Goal: Transaction & Acquisition: Purchase product/service

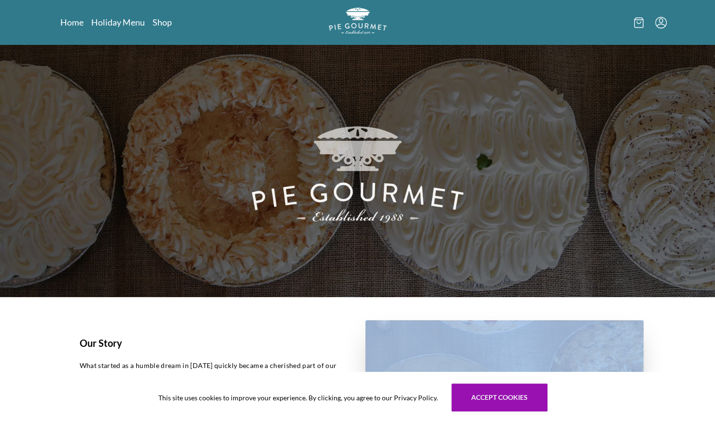
drag, startPoint x: 502, startPoint y: 328, endPoint x: 511, endPoint y: 337, distance: 12.6
click at [510, 336] on section "Our Story What started as a humble dream in [DATE] quickly became a cherished p…" at bounding box center [358, 401] width 618 height 208
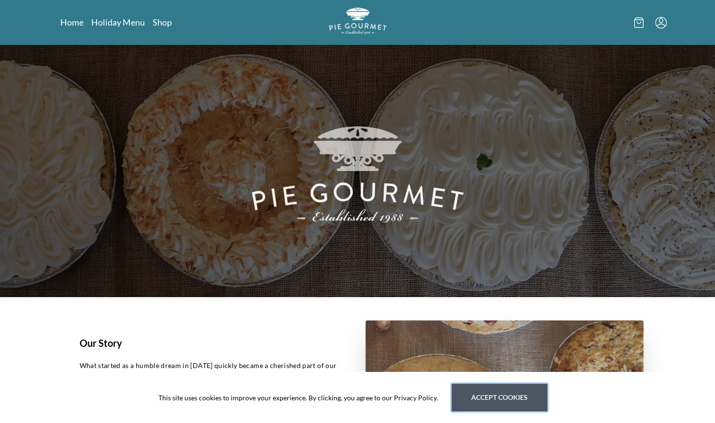
click at [510, 392] on button "Accept cookies" at bounding box center [499, 398] width 96 height 28
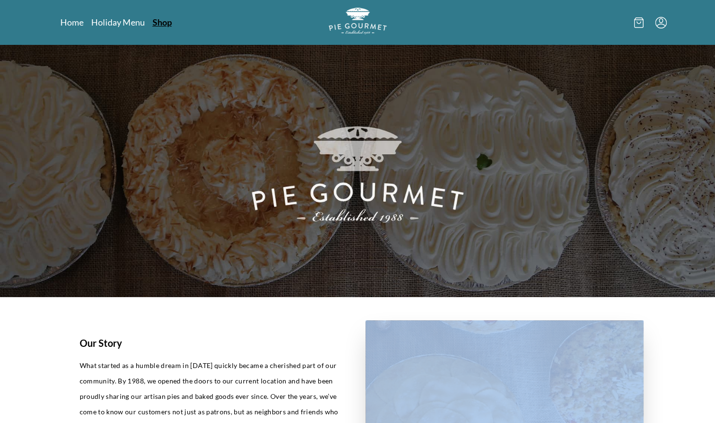
click at [160, 24] on link "Shop" at bounding box center [162, 22] width 19 height 12
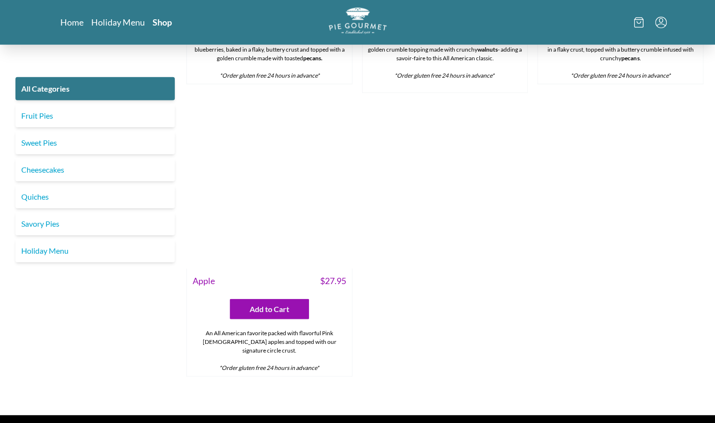
scroll to position [3470, 0]
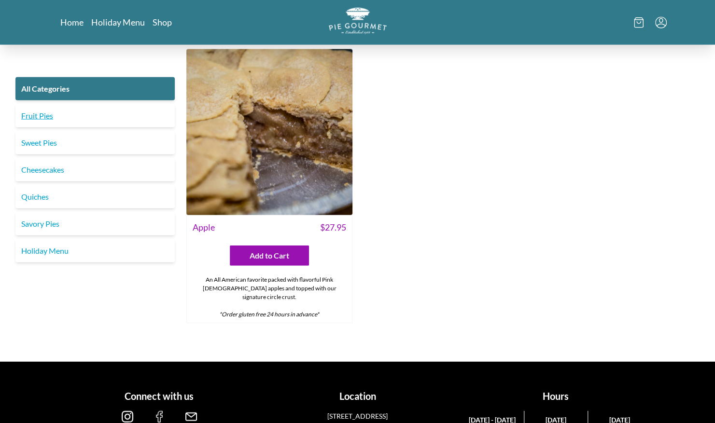
click at [32, 119] on link "Fruit Pies" at bounding box center [94, 115] width 159 height 23
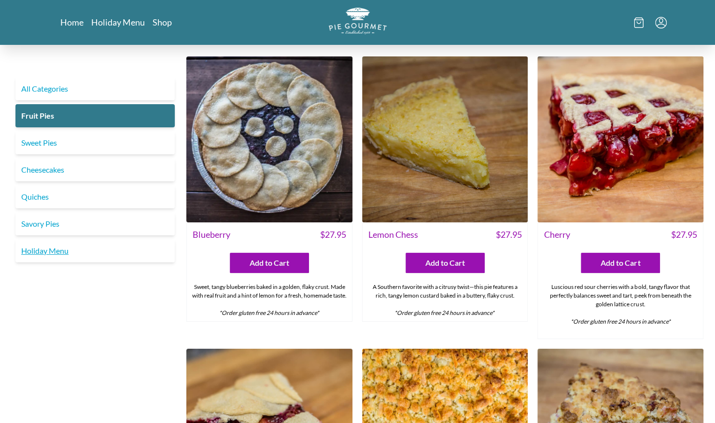
click at [45, 249] on link "Holiday Menu" at bounding box center [94, 250] width 159 height 23
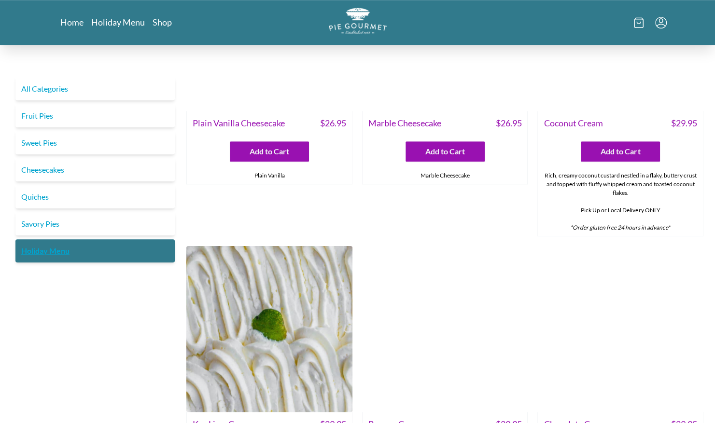
scroll to position [174, 0]
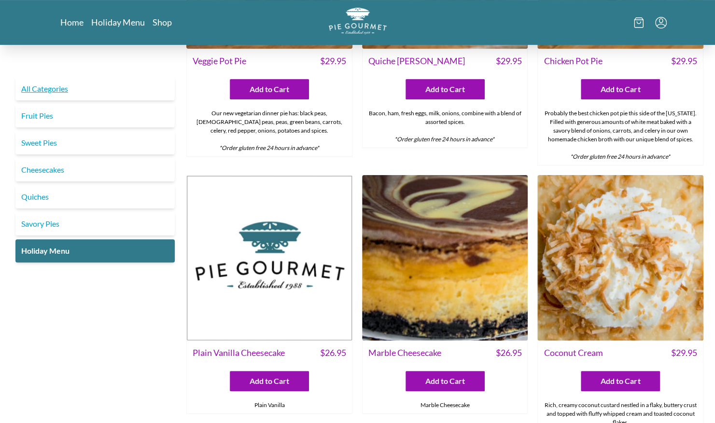
click at [47, 89] on link "All Categories" at bounding box center [94, 88] width 159 height 23
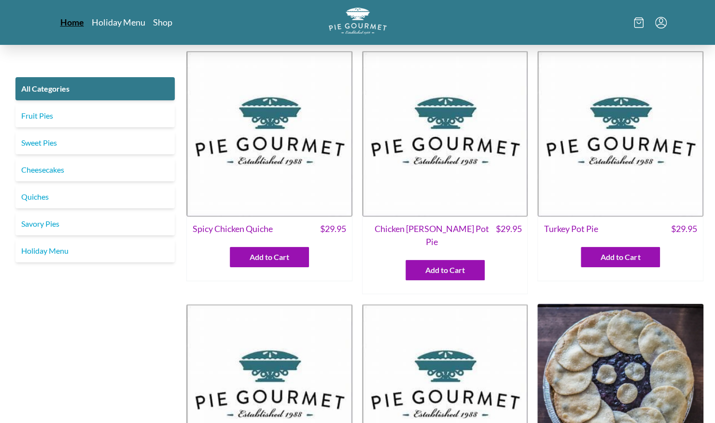
click at [67, 24] on link "Home" at bounding box center [72, 22] width 24 height 12
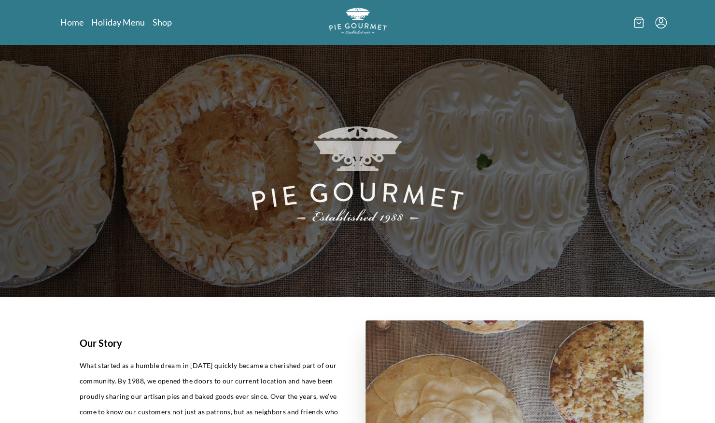
click at [665, 20] on icon "Menu" at bounding box center [661, 23] width 12 height 12
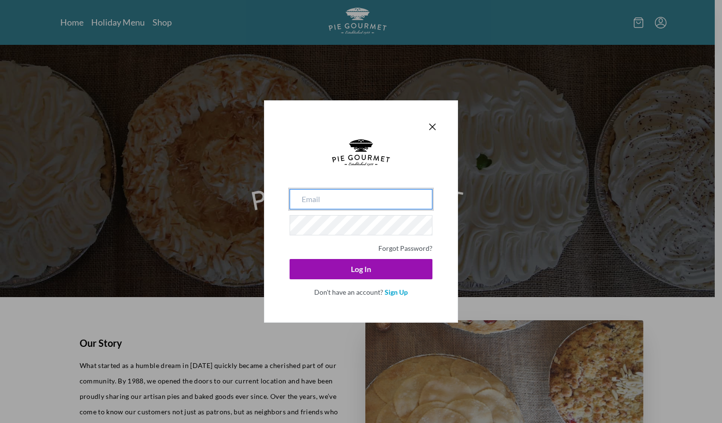
click at [367, 197] on input "email" at bounding box center [361, 199] width 143 height 20
click at [355, 195] on input "email" at bounding box center [361, 199] width 143 height 20
click at [528, 228] on div "Forgot Password? Log In Don't have an account? Sign Up" at bounding box center [361, 211] width 722 height 423
click at [431, 126] on icon "Close panel" at bounding box center [433, 127] width 6 height 6
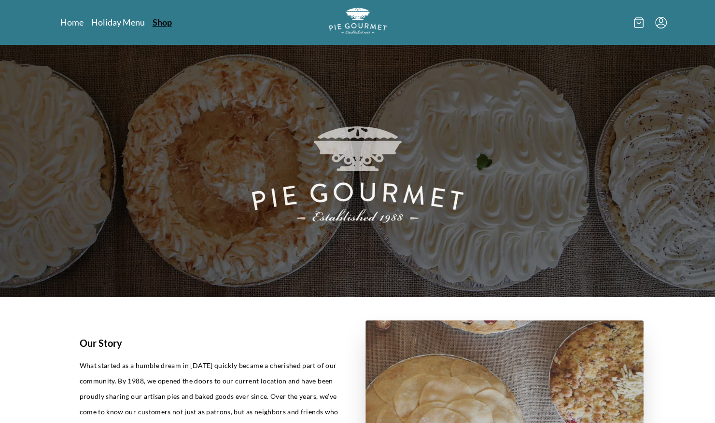
click at [165, 20] on link "Shop" at bounding box center [162, 22] width 19 height 12
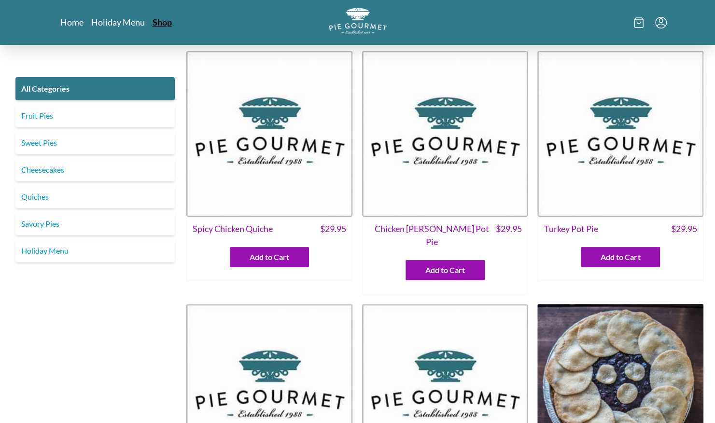
click at [162, 22] on link "Shop" at bounding box center [162, 22] width 19 height 12
click at [68, 22] on link "Home" at bounding box center [72, 22] width 24 height 12
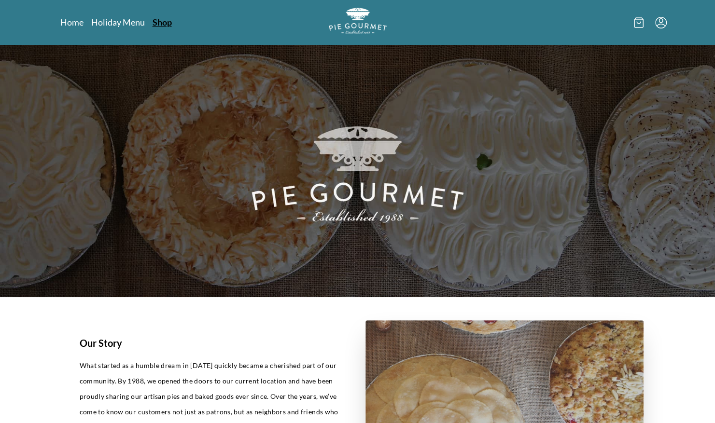
click at [167, 21] on link "Shop" at bounding box center [162, 22] width 19 height 12
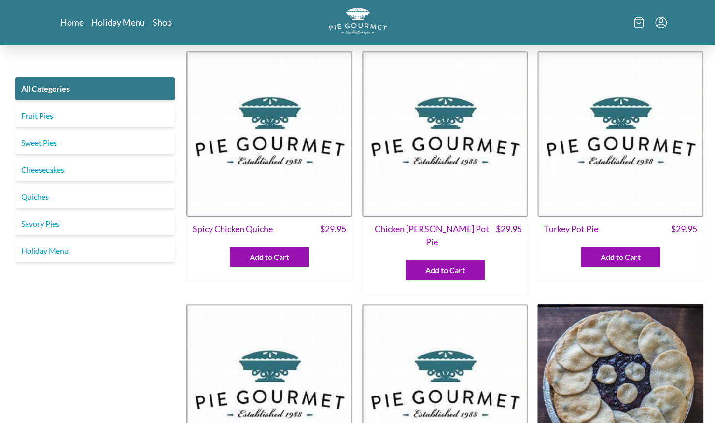
click at [344, 264] on div "Add to Cart" at bounding box center [269, 253] width 165 height 28
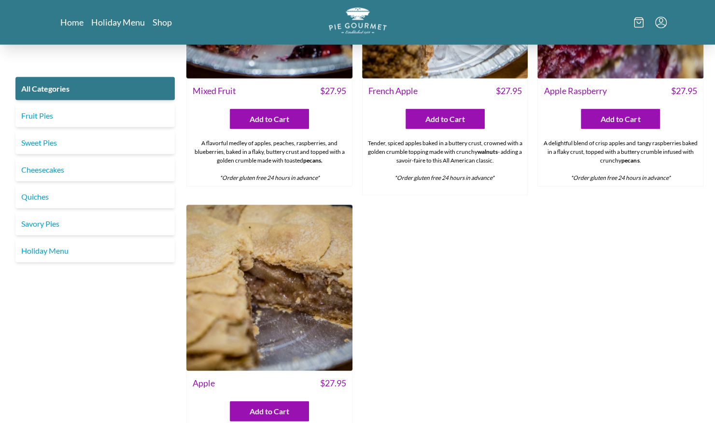
scroll to position [3347, 0]
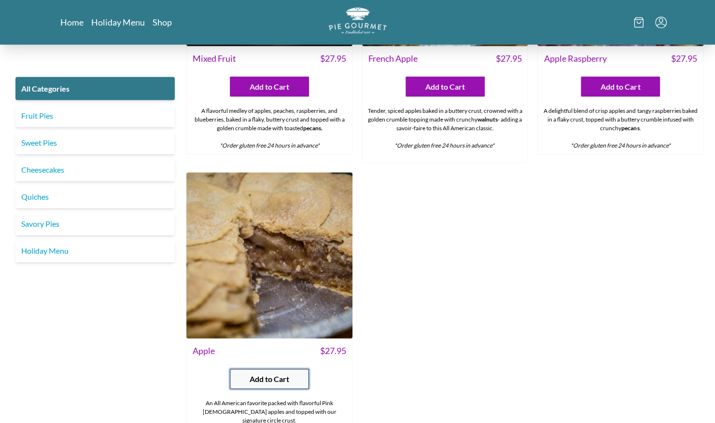
click at [272, 374] on span "Add to Cart" at bounding box center [270, 380] width 40 height 12
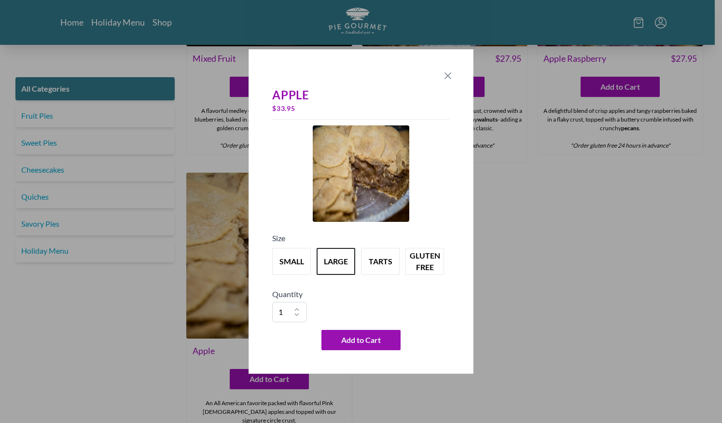
click at [449, 74] on icon "Close panel" at bounding box center [448, 76] width 12 height 12
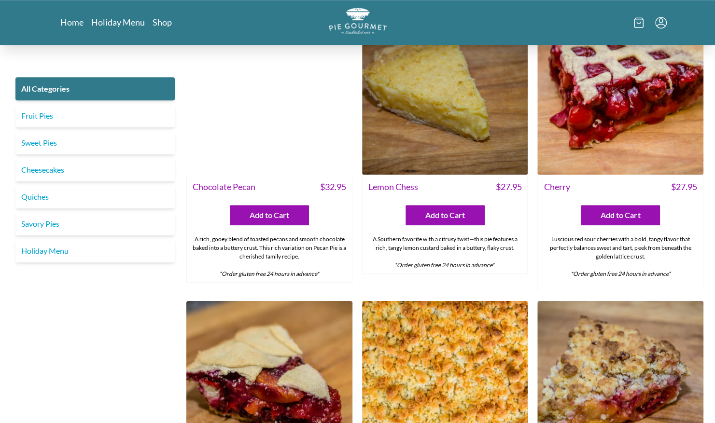
scroll to position [2843, 0]
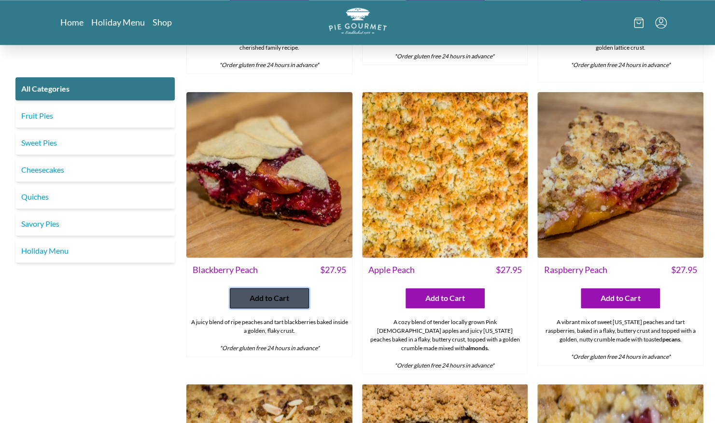
click at [284, 293] on span "Add to Cart" at bounding box center [270, 299] width 40 height 12
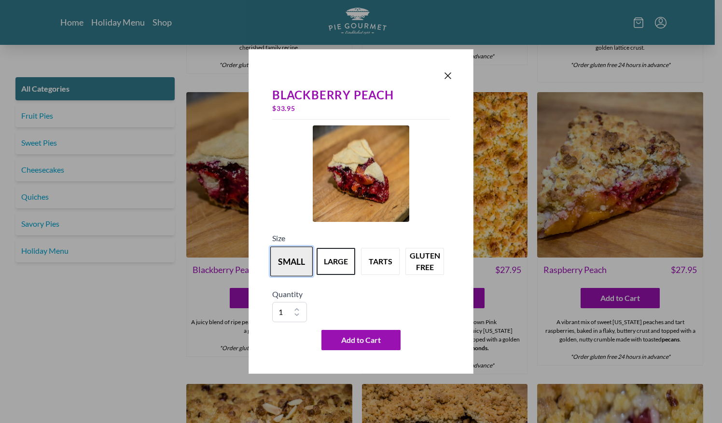
click at [286, 257] on button "small" at bounding box center [291, 262] width 42 height 30
click at [294, 308] on select "1 2 3 4 5 6 7 8 9 10" at bounding box center [289, 312] width 35 height 20
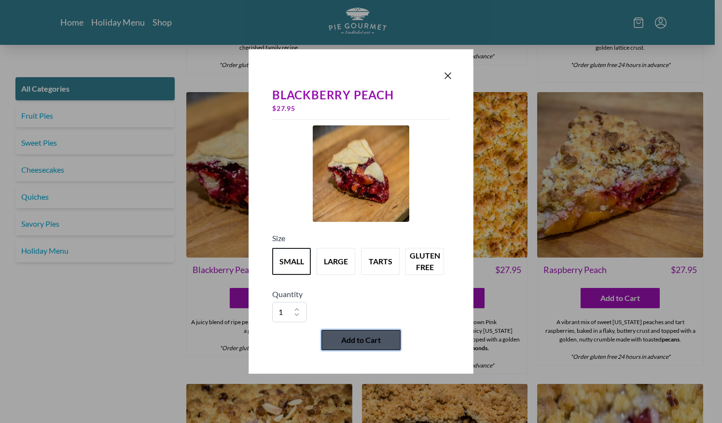
click at [367, 343] on span "Add to Cart" at bounding box center [361, 341] width 40 height 12
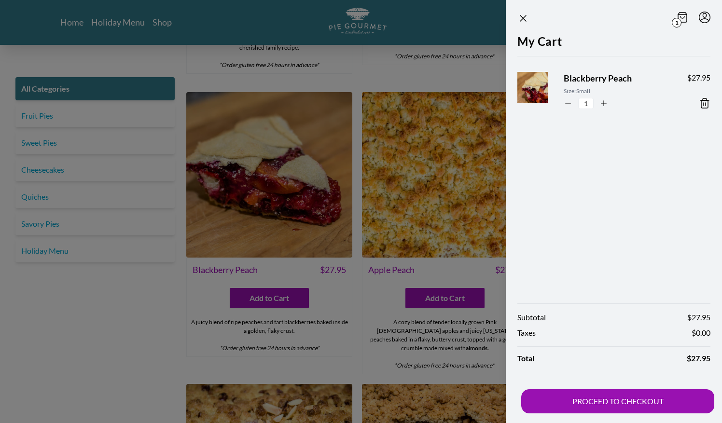
click at [566, 102] on icon "button" at bounding box center [568, 103] width 9 height 9
type input "0"
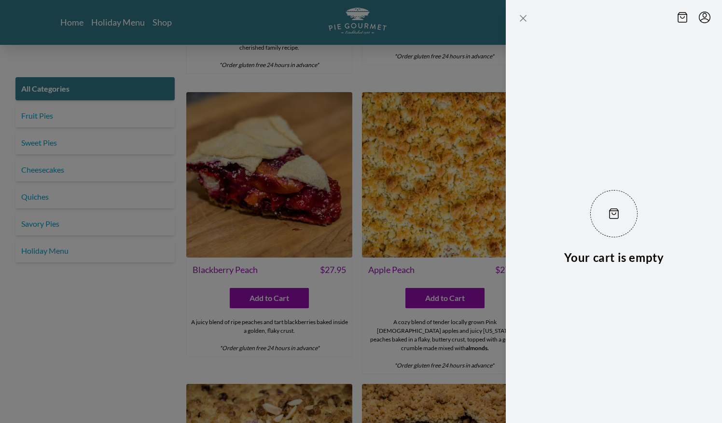
click at [521, 16] on icon "Close panel" at bounding box center [523, 18] width 6 height 6
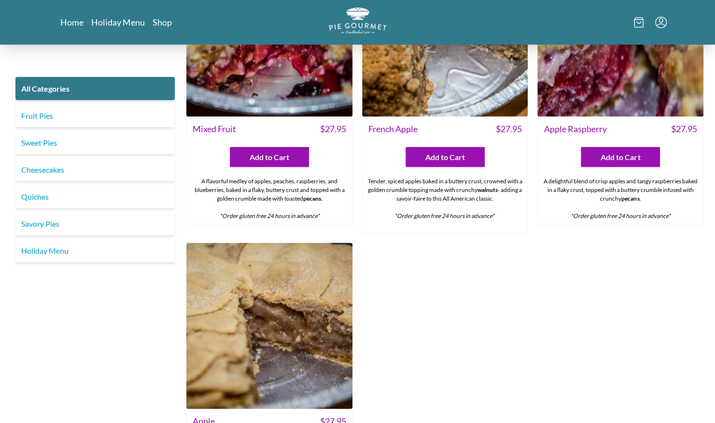
scroll to position [3470, 0]
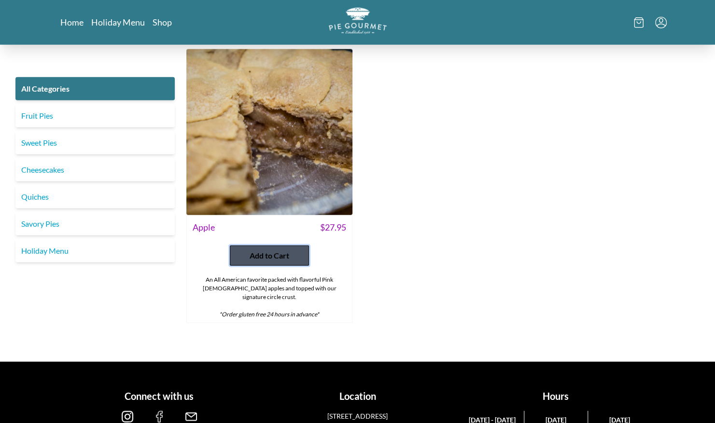
click at [279, 250] on span "Add to Cart" at bounding box center [270, 256] width 40 height 12
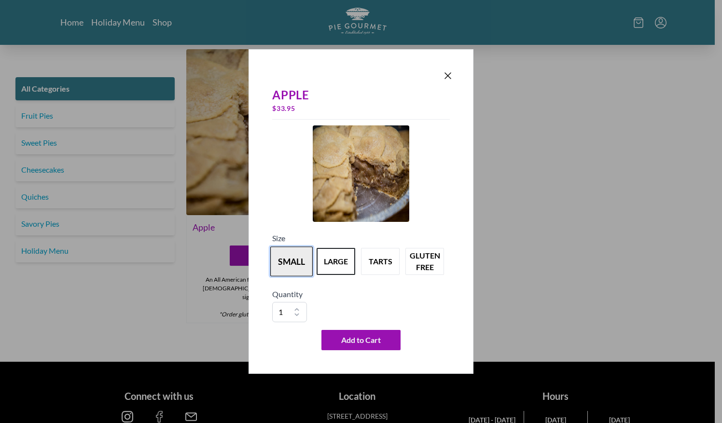
click at [284, 260] on button "small" at bounding box center [291, 262] width 42 height 30
click at [295, 306] on select "1 2 3 4 5 6 7 8 9 10" at bounding box center [289, 312] width 35 height 20
click at [296, 308] on select "1 2 3 4 5 6 7 8 9 10" at bounding box center [289, 312] width 35 height 20
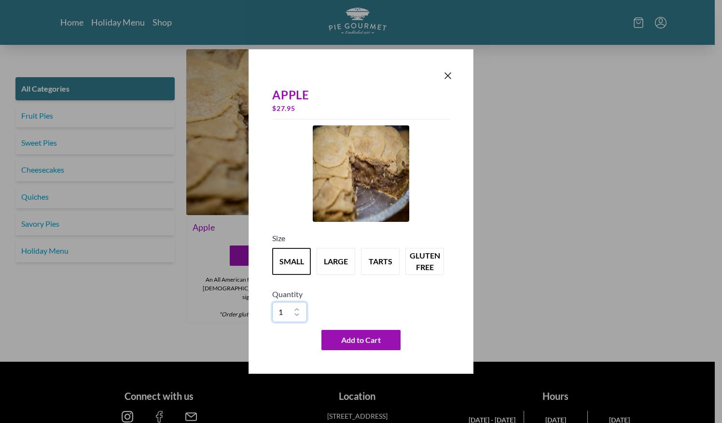
click at [296, 308] on select "1 2 3 4 5 6 7 8 9 10" at bounding box center [289, 312] width 35 height 20
click at [287, 315] on select "1 2 3 4 5 6 7 8 9 10" at bounding box center [289, 312] width 35 height 20
drag, startPoint x: 298, startPoint y: 308, endPoint x: 294, endPoint y: 304, distance: 5.8
click at [298, 308] on select "1 2 3 4 5 6 7 8 9 10" at bounding box center [289, 312] width 35 height 20
select select "3"
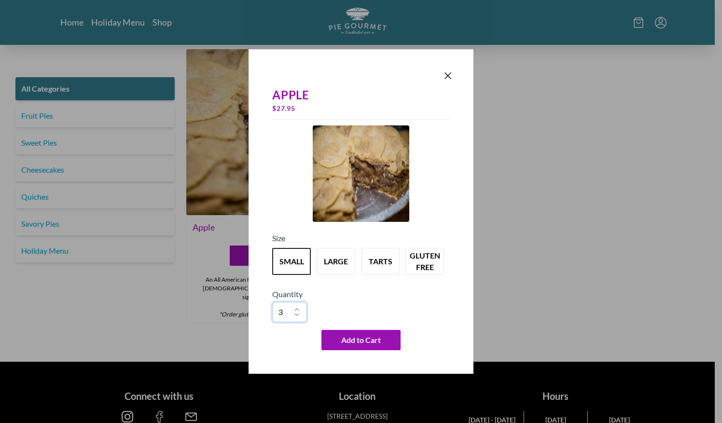
click at [272, 302] on select "1 2 3 4 5 6 7 8 9 10" at bounding box center [289, 312] width 35 height 20
click at [383, 336] on button "Add to Cart" at bounding box center [360, 340] width 79 height 20
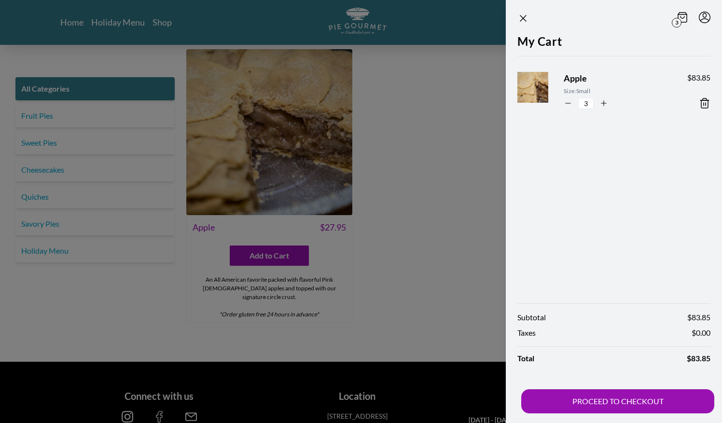
click at [530, 13] on div "3" at bounding box center [613, 19] width 193 height 14
click at [521, 18] on icon "Close panel" at bounding box center [523, 19] width 12 height 12
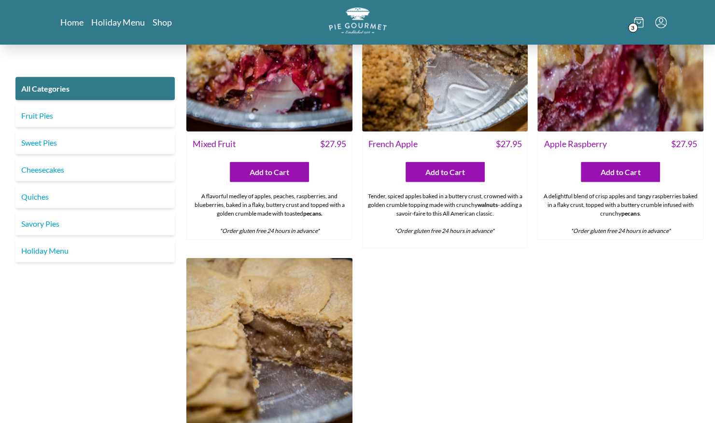
scroll to position [3052, 0]
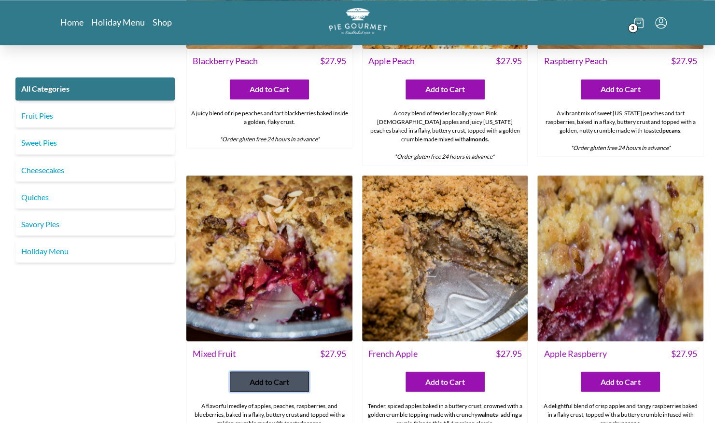
click at [291, 372] on button "Add to Cart" at bounding box center [269, 382] width 79 height 20
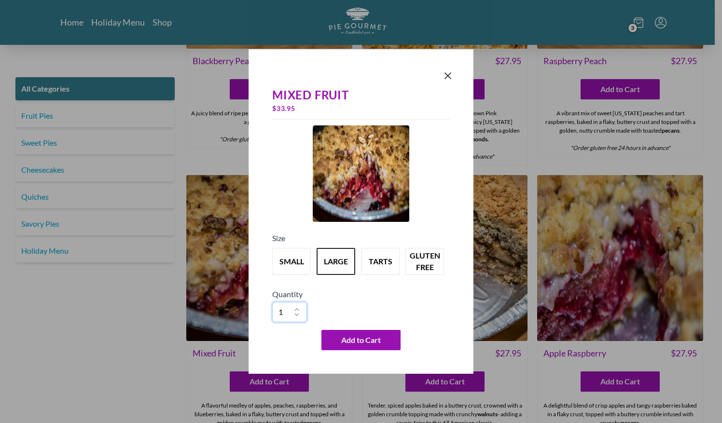
drag, startPoint x: 296, startPoint y: 310, endPoint x: 293, endPoint y: 303, distance: 8.1
click at [296, 310] on select "1 2 3 4 5 6 7 8 9 10" at bounding box center [289, 312] width 35 height 20
select select "2"
click at [272, 302] on select "1 2 3 4 5 6 7 8 9 10" at bounding box center [289, 312] width 35 height 20
click at [382, 343] on button "Add to Cart" at bounding box center [360, 340] width 79 height 20
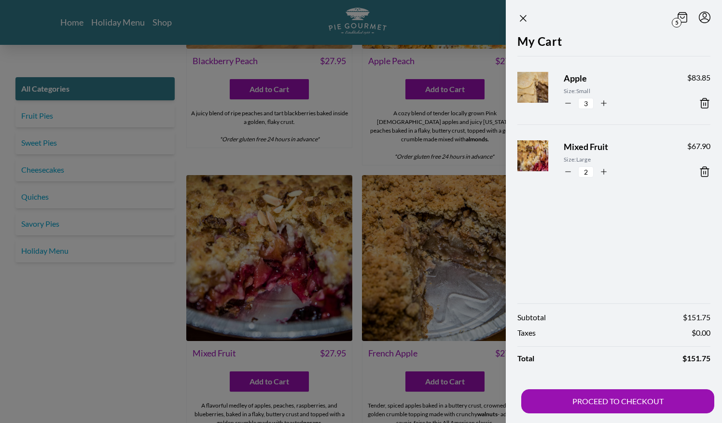
click at [125, 314] on div at bounding box center [361, 211] width 722 height 423
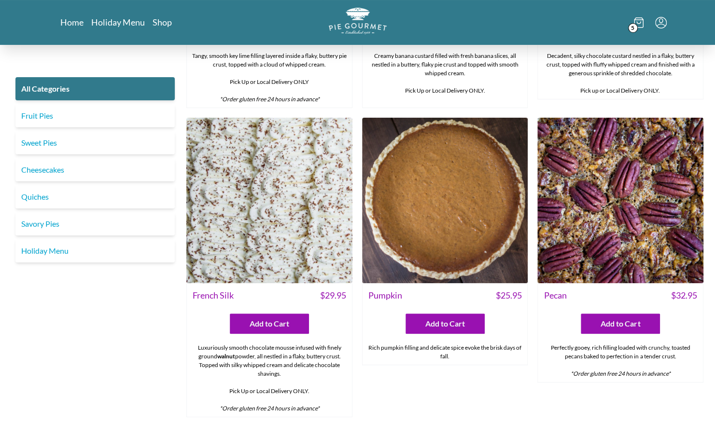
scroll to position [2006, 0]
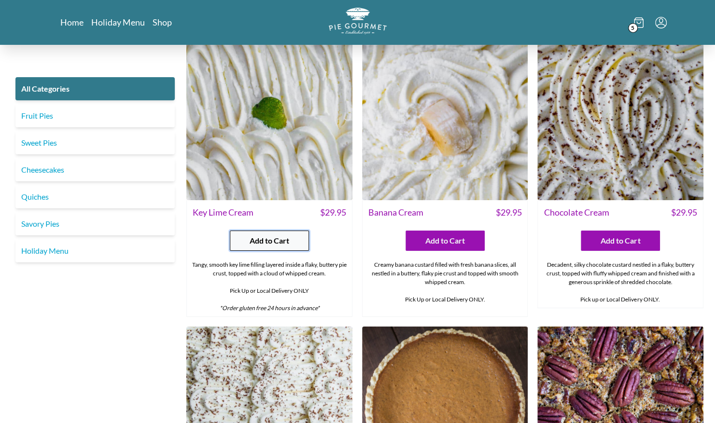
click at [260, 235] on span "Add to Cart" at bounding box center [270, 241] width 40 height 12
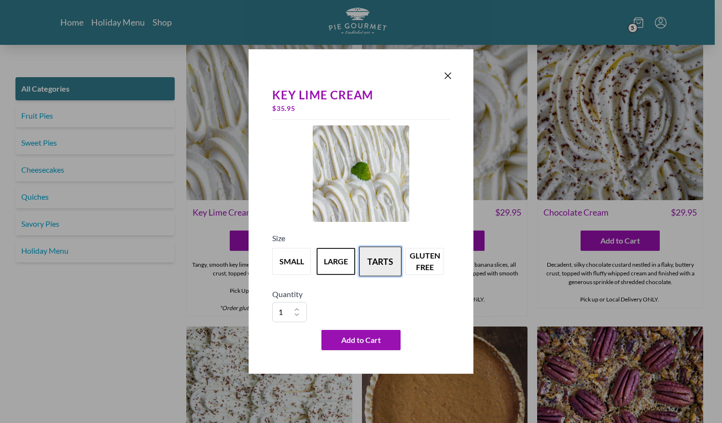
click at [386, 258] on button "tarts" at bounding box center [380, 262] width 42 height 30
click at [295, 308] on select "1 2 3 4 5 6 7 8 9 10" at bounding box center [289, 312] width 35 height 20
select select "3"
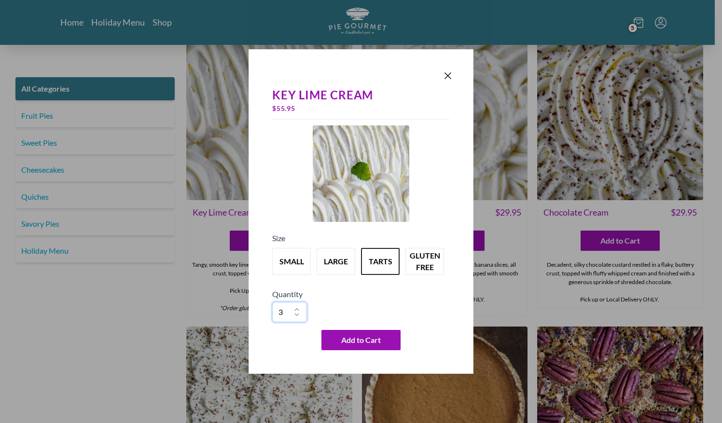
click at [272, 302] on select "1 2 3 4 5 6 7 8 9 10" at bounding box center [289, 312] width 35 height 20
click at [380, 337] on span "Add to Cart" at bounding box center [361, 341] width 40 height 12
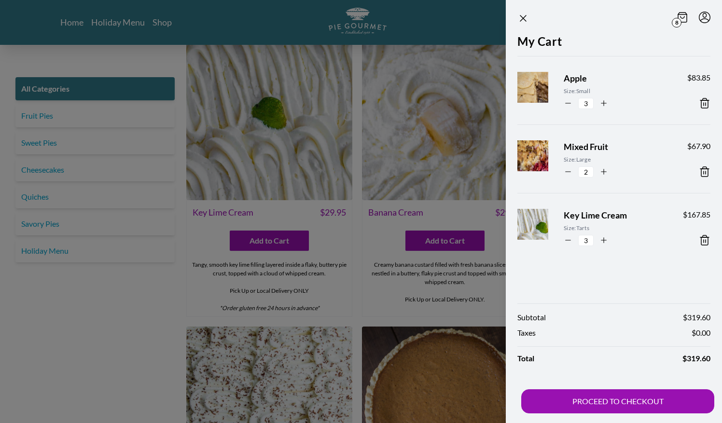
click at [569, 102] on icon "button" at bounding box center [568, 103] width 9 height 9
type input "1"
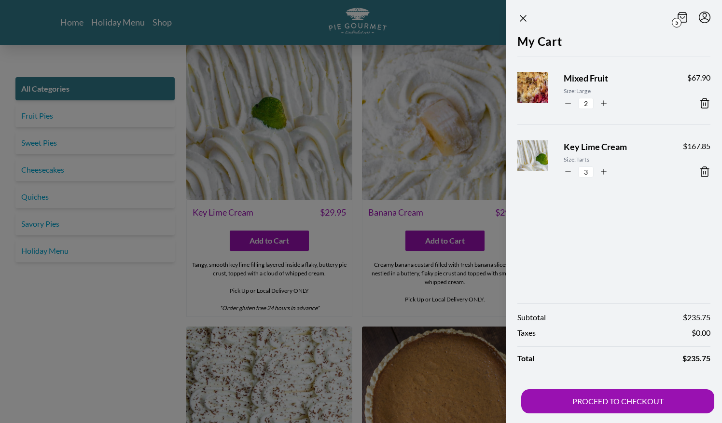
click at [569, 102] on icon "button" at bounding box center [568, 103] width 9 height 9
type input "0"
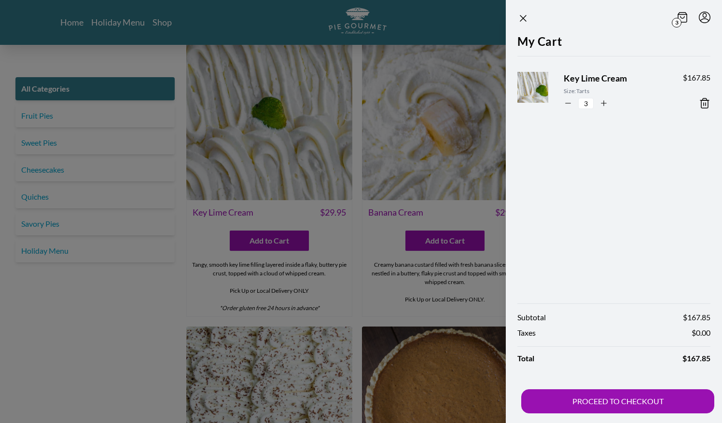
click at [571, 101] on icon "button" at bounding box center [568, 103] width 9 height 9
click at [570, 101] on icon "button" at bounding box center [568, 103] width 9 height 9
type input "1"
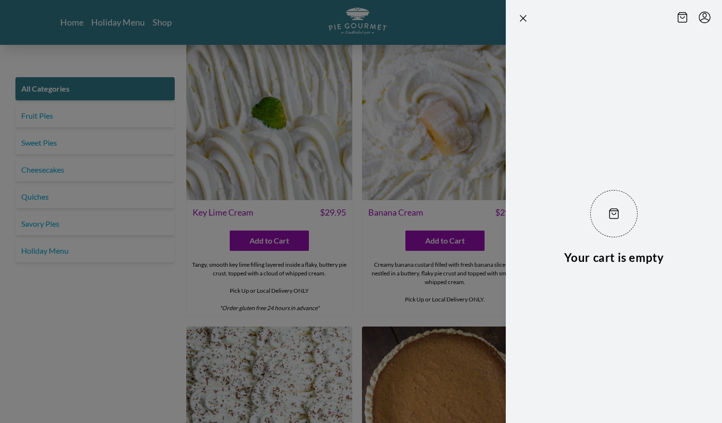
click at [273, 227] on div at bounding box center [361, 211] width 722 height 423
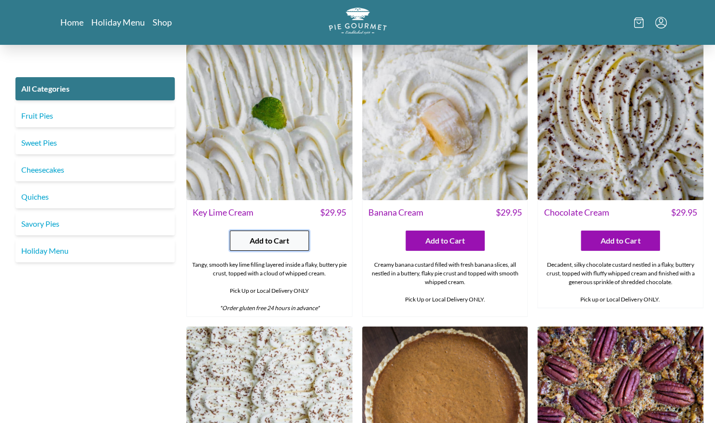
click at [273, 235] on span "Add to Cart" at bounding box center [270, 241] width 40 height 12
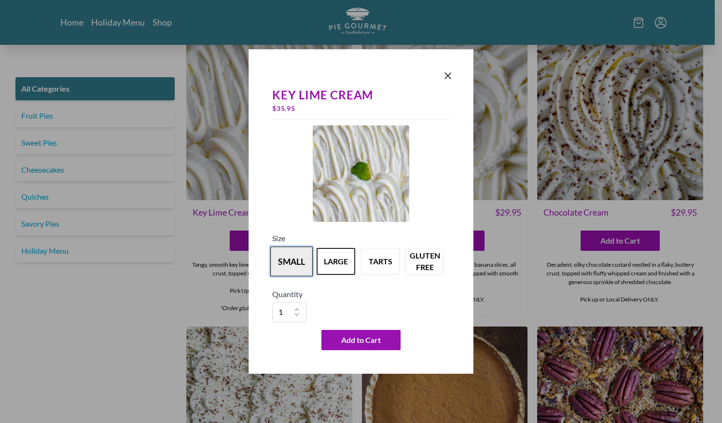
click at [291, 263] on button "small" at bounding box center [291, 262] width 42 height 30
click at [296, 307] on select "1 2 3 4 5 6 7 8 9 10" at bounding box center [289, 312] width 35 height 20
select select "3"
click at [272, 302] on select "1 2 3 4 5 6 7 8 9 10" at bounding box center [289, 312] width 35 height 20
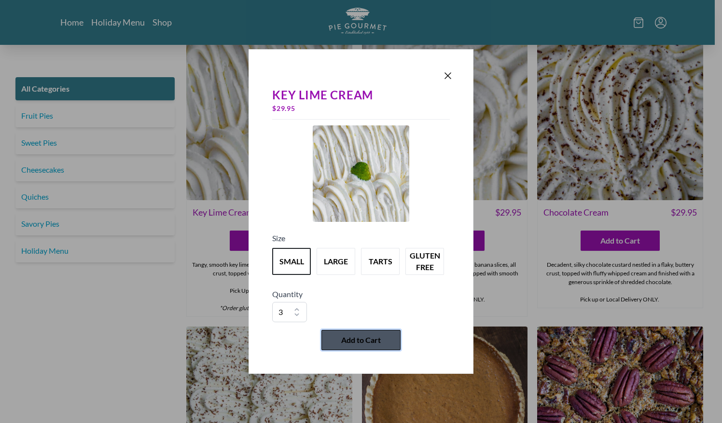
click at [362, 338] on span "Add to Cart" at bounding box center [361, 341] width 40 height 12
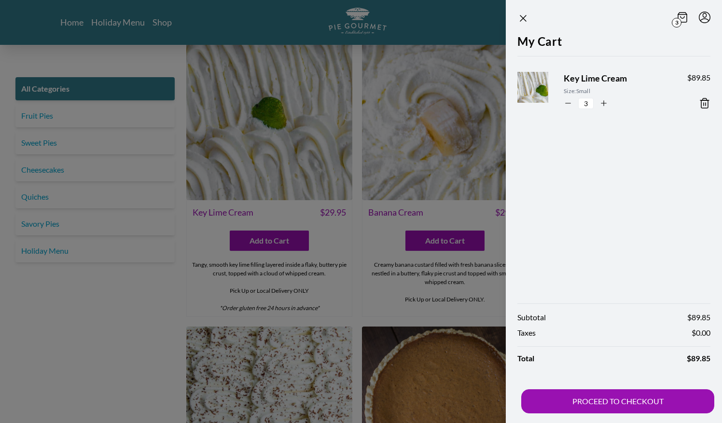
click at [143, 346] on div at bounding box center [361, 211] width 722 height 423
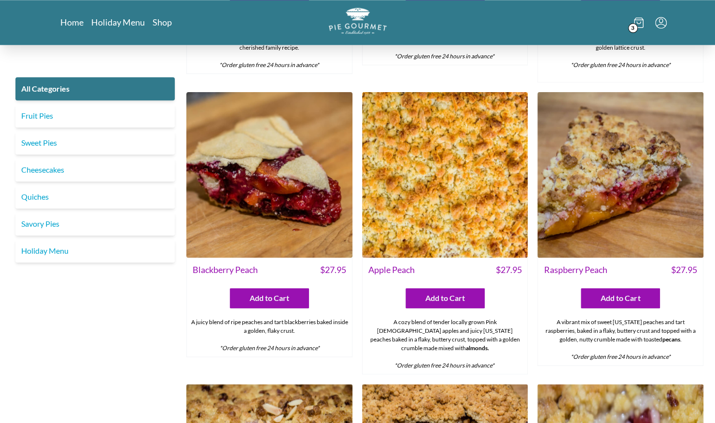
scroll to position [3052, 0]
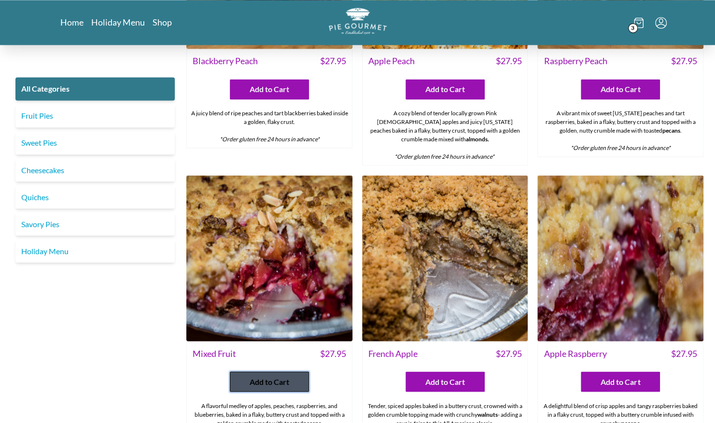
click at [275, 376] on span "Add to Cart" at bounding box center [270, 382] width 40 height 12
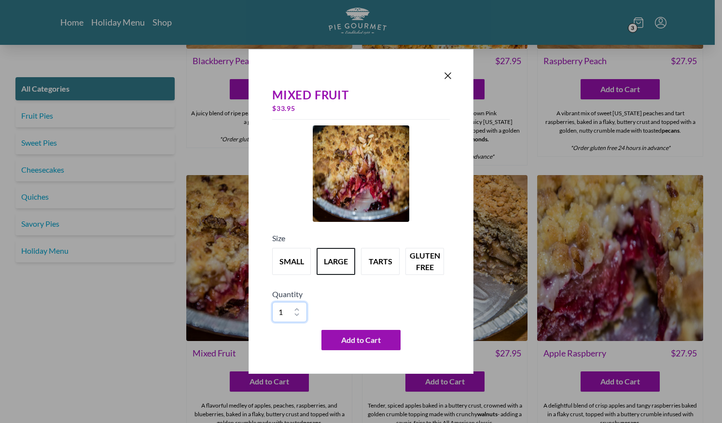
click at [297, 307] on select "1 2 3 4 5 6 7 8 9 10" at bounding box center [289, 312] width 35 height 20
click at [399, 297] on h5 "Quantity" at bounding box center [361, 295] width 178 height 12
click at [280, 263] on button "small" at bounding box center [291, 262] width 42 height 30
click at [297, 309] on select "1 2 3 4 5 6 7 8 9 10" at bounding box center [289, 312] width 35 height 20
select select "2"
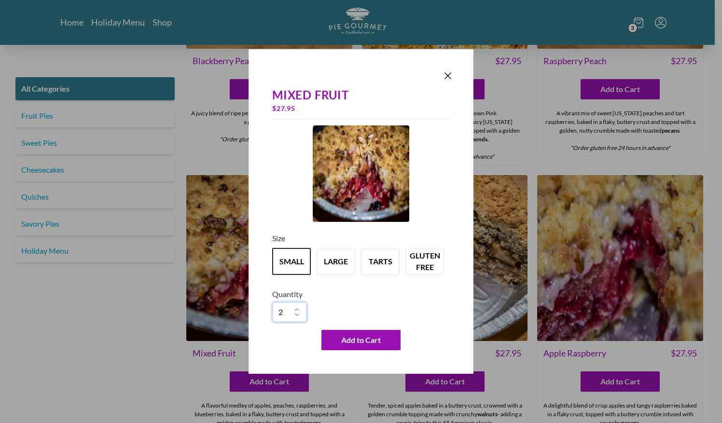
click at [272, 302] on select "1 2 3 4 5 6 7 8 9 10" at bounding box center [289, 312] width 35 height 20
click at [367, 334] on button "Add to Cart" at bounding box center [360, 340] width 79 height 20
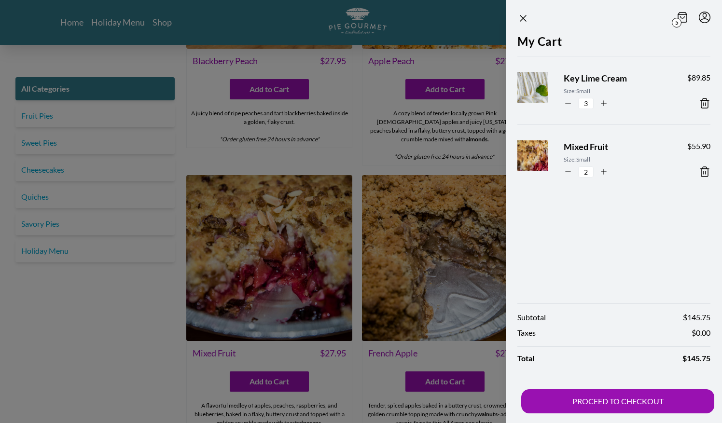
click at [101, 334] on div at bounding box center [361, 211] width 722 height 423
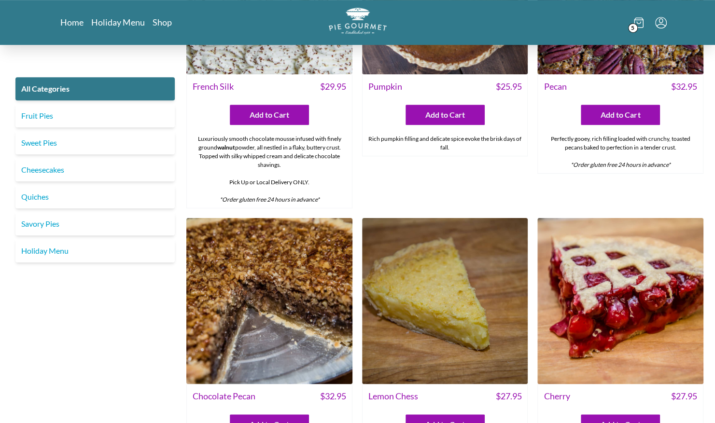
scroll to position [2215, 0]
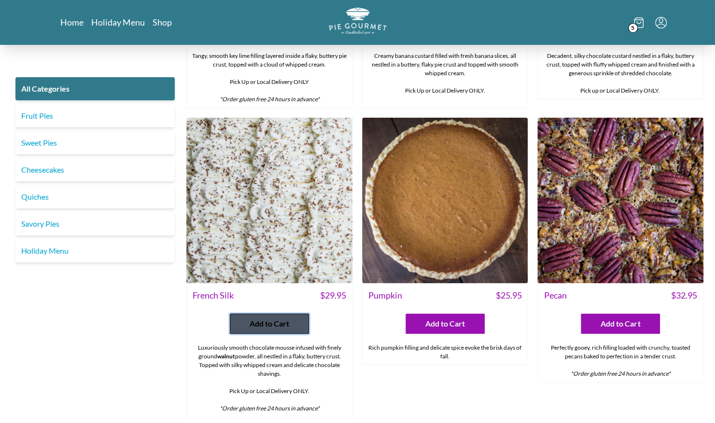
click at [277, 318] on span "Add to Cart" at bounding box center [270, 324] width 40 height 12
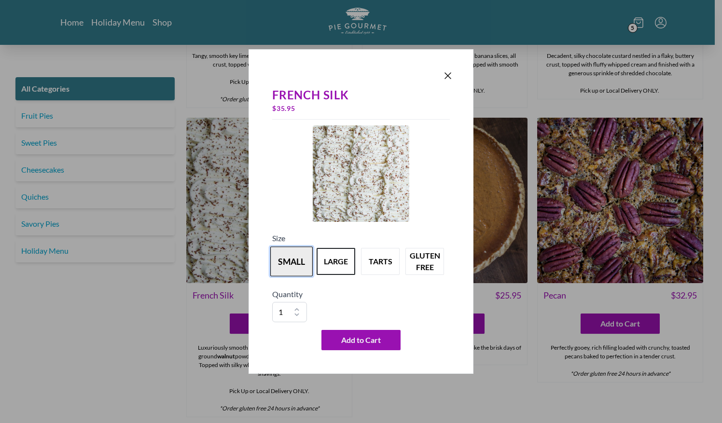
click at [288, 259] on button "small" at bounding box center [291, 262] width 42 height 30
click at [296, 309] on select "1 2 3 4 5 6 7 8 9 10" at bounding box center [289, 312] width 35 height 20
select select "2"
click at [272, 302] on select "1 2 3 4 5 6 7 8 9 10" at bounding box center [289, 312] width 35 height 20
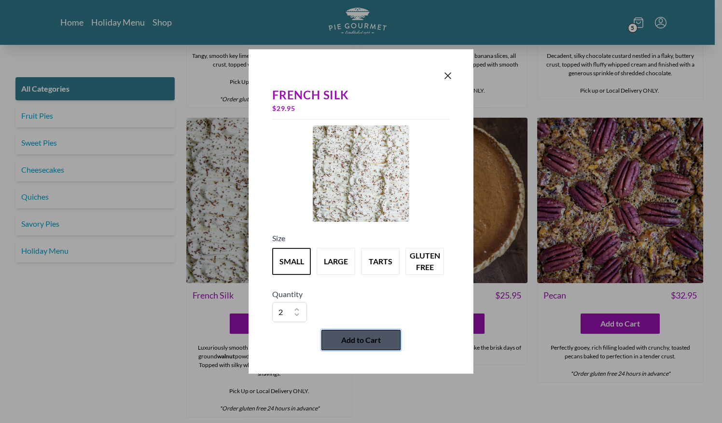
click at [375, 339] on span "Add to Cart" at bounding box center [361, 341] width 40 height 12
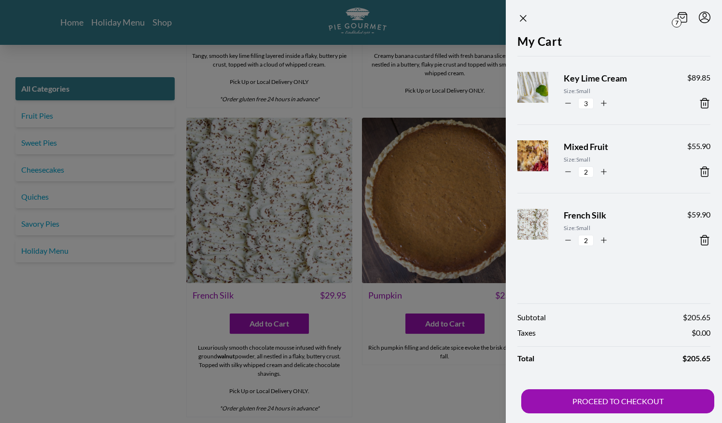
click at [416, 375] on div at bounding box center [361, 211] width 722 height 423
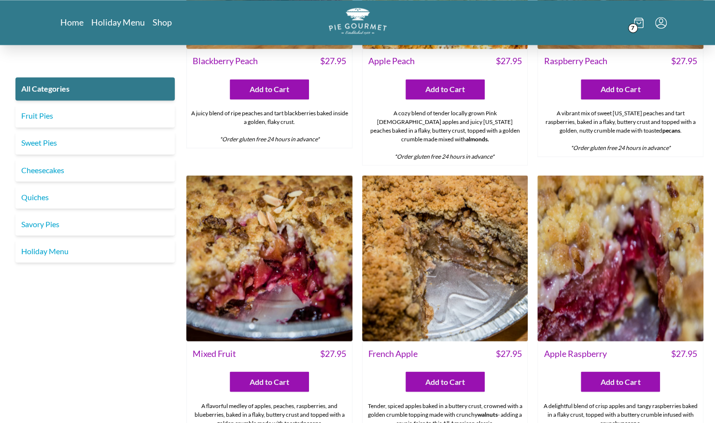
scroll to position [3470, 0]
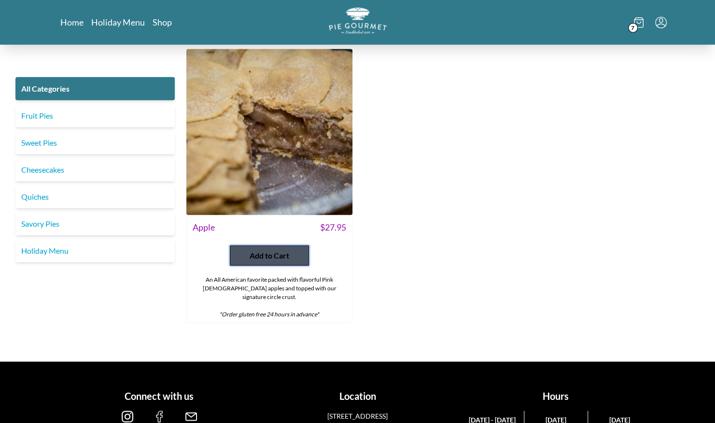
click at [267, 250] on span "Add to Cart" at bounding box center [270, 256] width 40 height 12
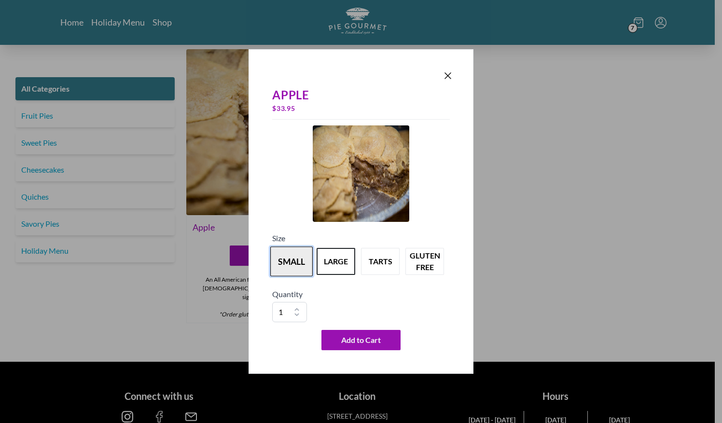
click at [290, 264] on button "small" at bounding box center [291, 262] width 42 height 30
click at [298, 309] on select "1 2 3 4 5 6 7 8 9 10" at bounding box center [289, 312] width 35 height 20
select select "2"
click at [272, 302] on select "1 2 3 4 5 6 7 8 9 10" at bounding box center [289, 312] width 35 height 20
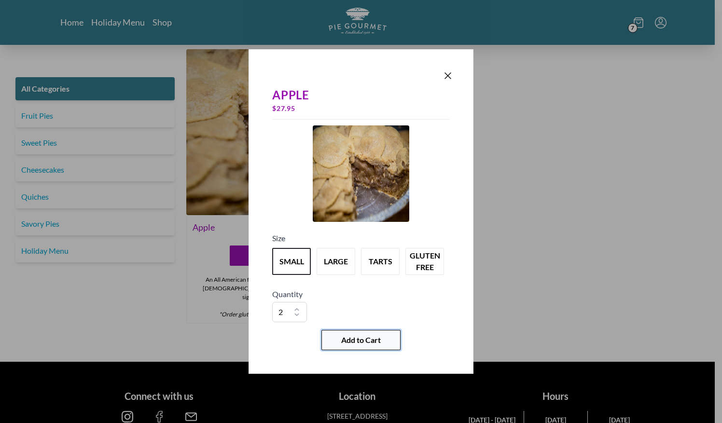
click at [372, 338] on span "Add to Cart" at bounding box center [361, 341] width 40 height 12
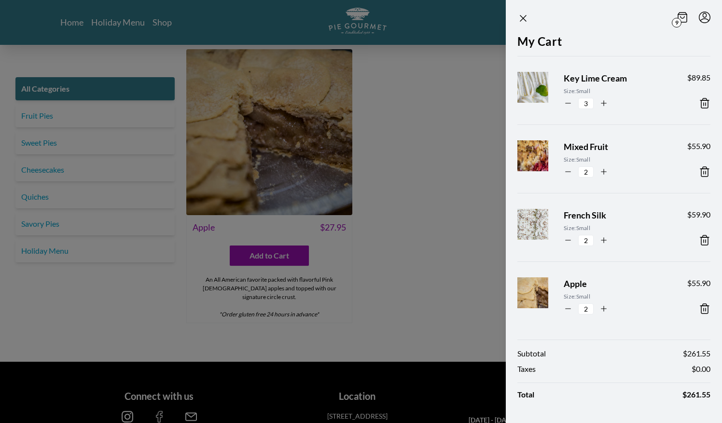
click at [454, 179] on div at bounding box center [361, 211] width 722 height 423
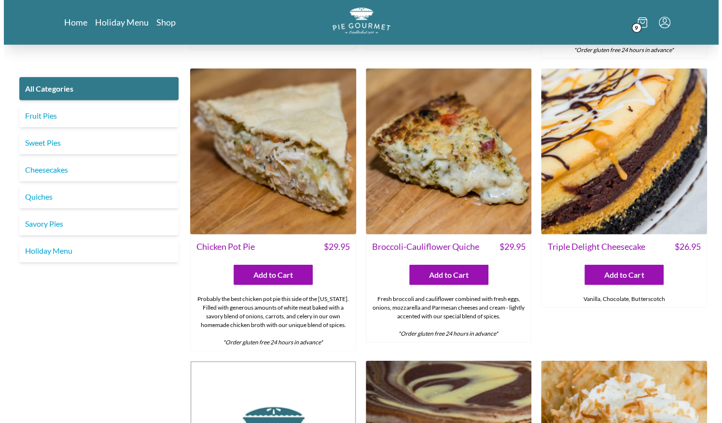
scroll to position [1169, 0]
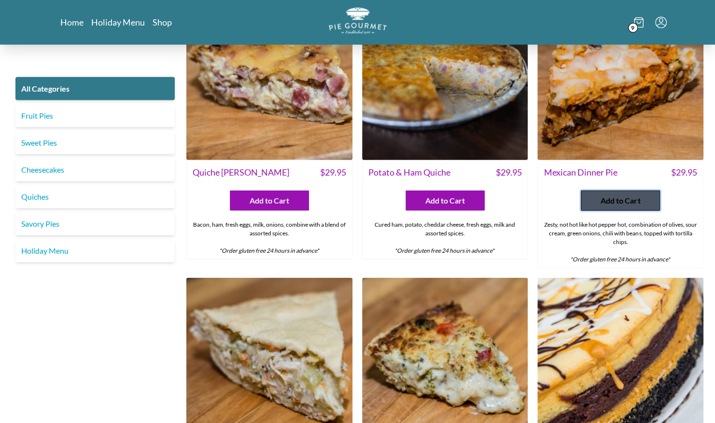
click at [629, 195] on span "Add to Cart" at bounding box center [620, 201] width 40 height 12
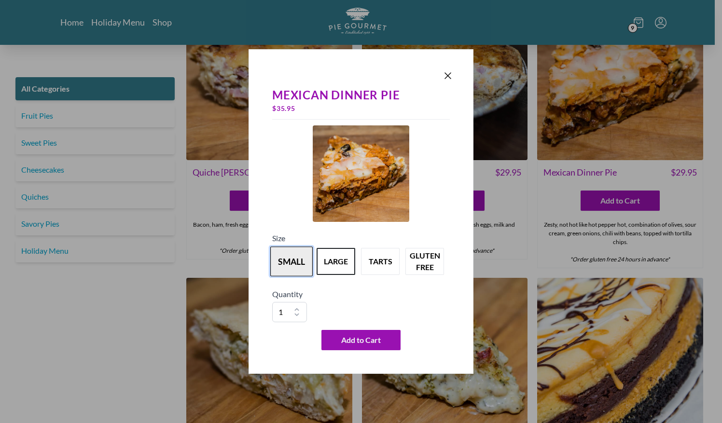
click at [291, 263] on button "small" at bounding box center [291, 262] width 42 height 30
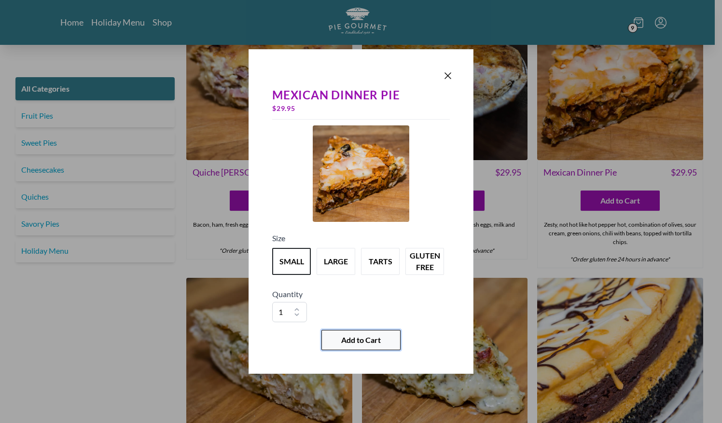
click at [348, 340] on span "Add to Cart" at bounding box center [361, 341] width 40 height 12
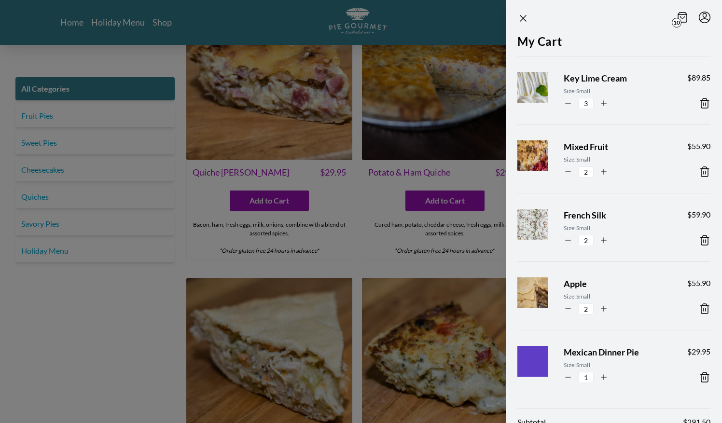
scroll to position [103, 0]
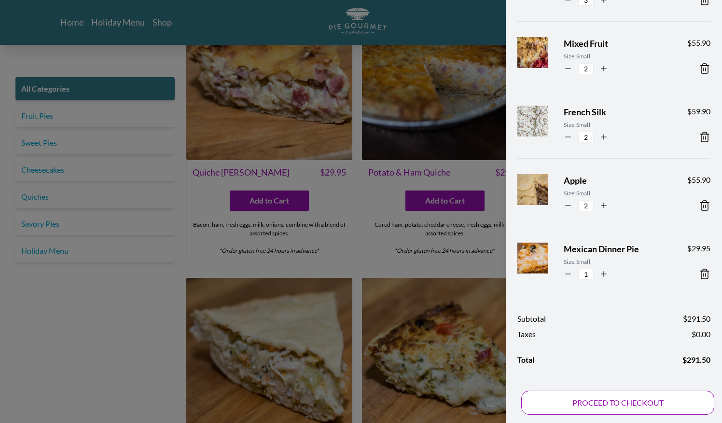
click at [654, 399] on button "PROCEED TO CHECKOUT" at bounding box center [617, 403] width 193 height 24
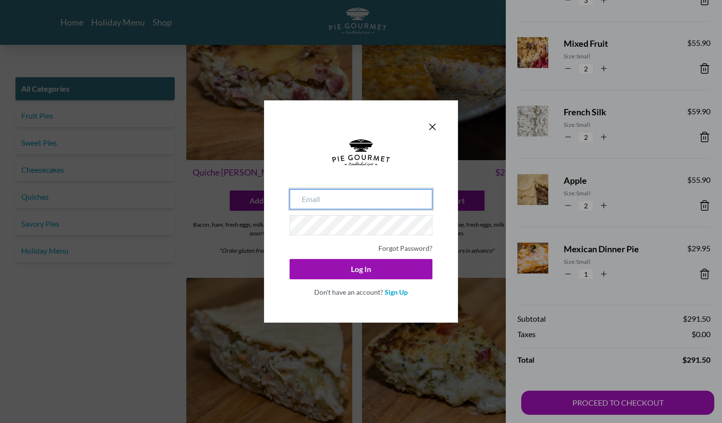
drag, startPoint x: 321, startPoint y: 197, endPoint x: 317, endPoint y: 194, distance: 5.9
click at [318, 194] on input "email" at bounding box center [361, 199] width 143 height 20
type input "[PERSON_NAME]"
click at [398, 293] on link "Sign Up" at bounding box center [396, 292] width 23 height 8
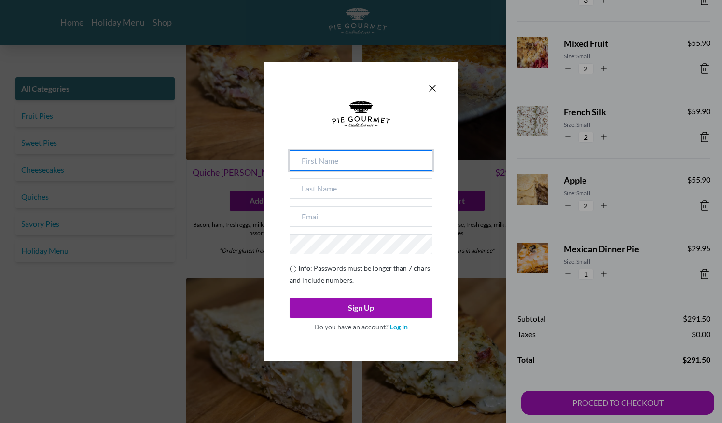
click at [354, 158] on input at bounding box center [361, 161] width 143 height 20
type input "[PERSON_NAME]"
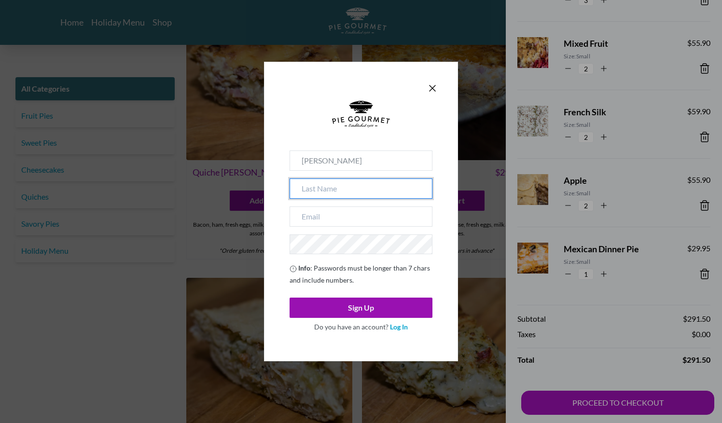
type input "[PERSON_NAME]"
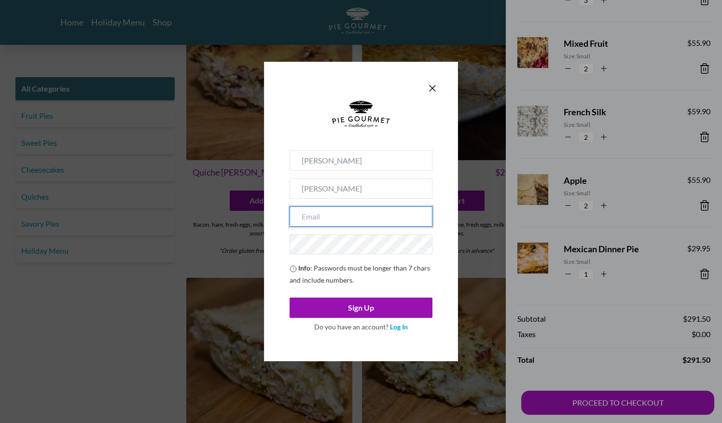
type input "[PERSON_NAME][EMAIL_ADDRESS][DOMAIN_NAME]"
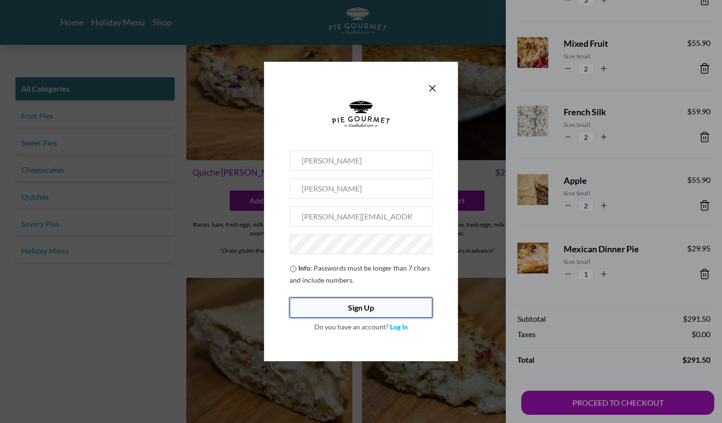
click at [353, 310] on button "Sign Up" at bounding box center [361, 308] width 143 height 20
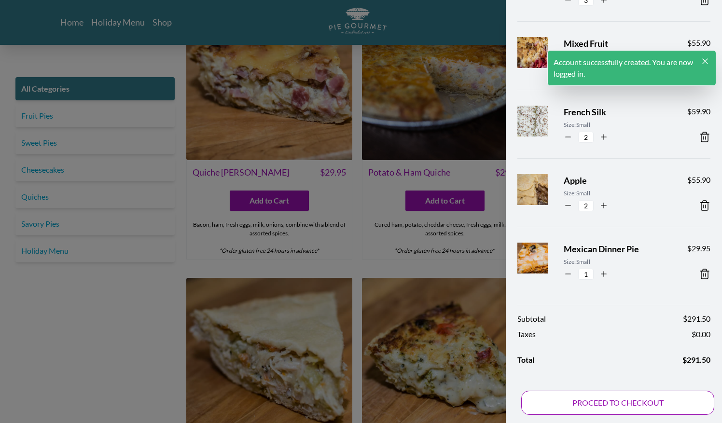
click at [660, 402] on button "PROCEED TO CHECKOUT" at bounding box center [617, 403] width 193 height 24
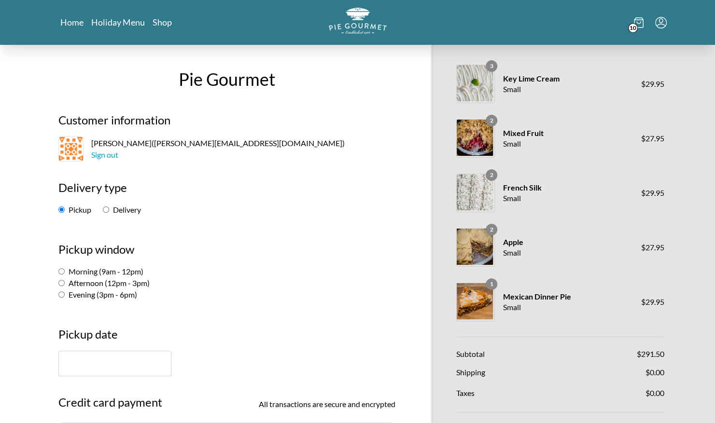
click at [59, 281] on input "Afternoon (12pm - 3pm)" at bounding box center [61, 283] width 6 height 6
radio input "true"
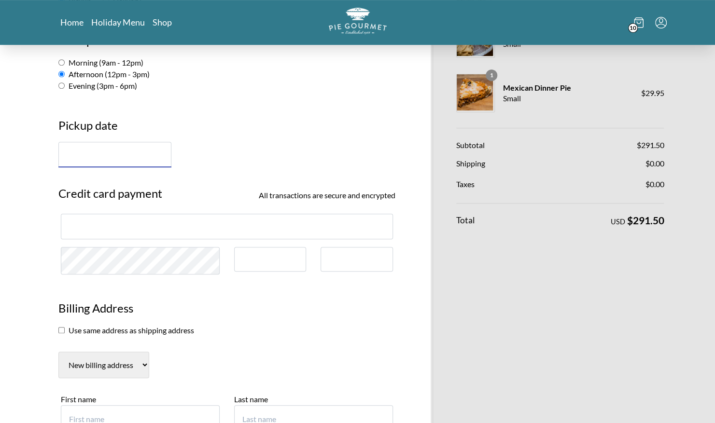
click at [97, 155] on input "text" at bounding box center [114, 155] width 113 height 26
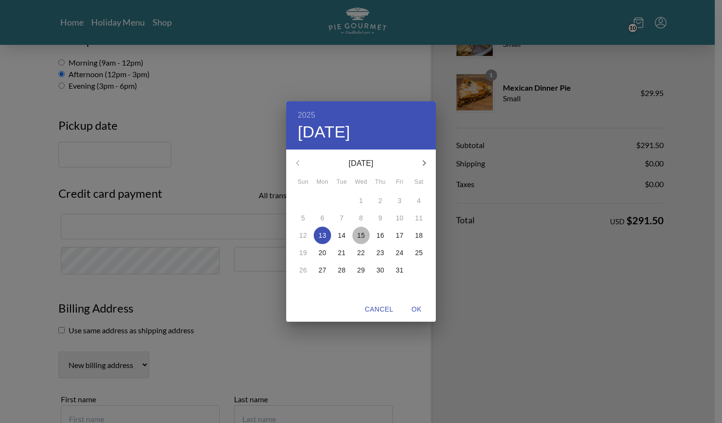
click at [360, 234] on p "15" at bounding box center [361, 236] width 8 height 10
click at [357, 232] on p "15" at bounding box center [361, 236] width 8 height 10
click at [415, 306] on span "OK" at bounding box center [416, 310] width 23 height 12
type input "[DATE]"
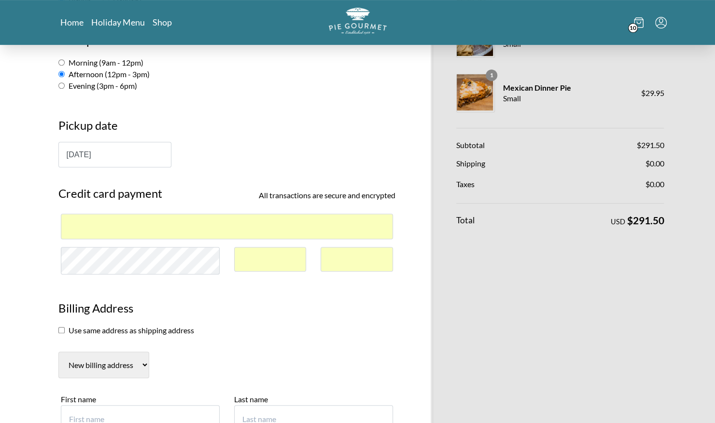
scroll to position [418, 0]
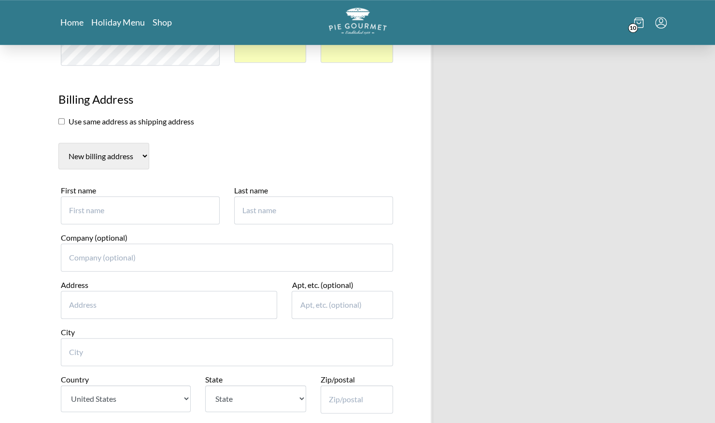
click at [62, 119] on input "checkbox" at bounding box center [61, 121] width 6 height 6
checkbox input "true"
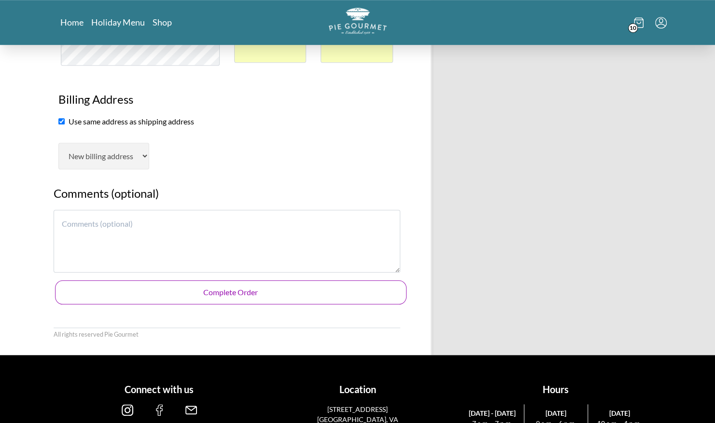
click at [259, 290] on button "Complete Order" at bounding box center [230, 292] width 351 height 24
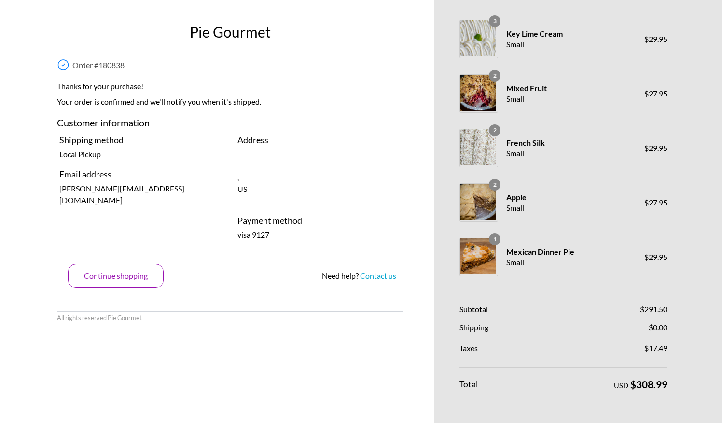
click at [120, 283] on button "Continue shopping" at bounding box center [116, 276] width 96 height 24
